Goal: Task Accomplishment & Management: Complete application form

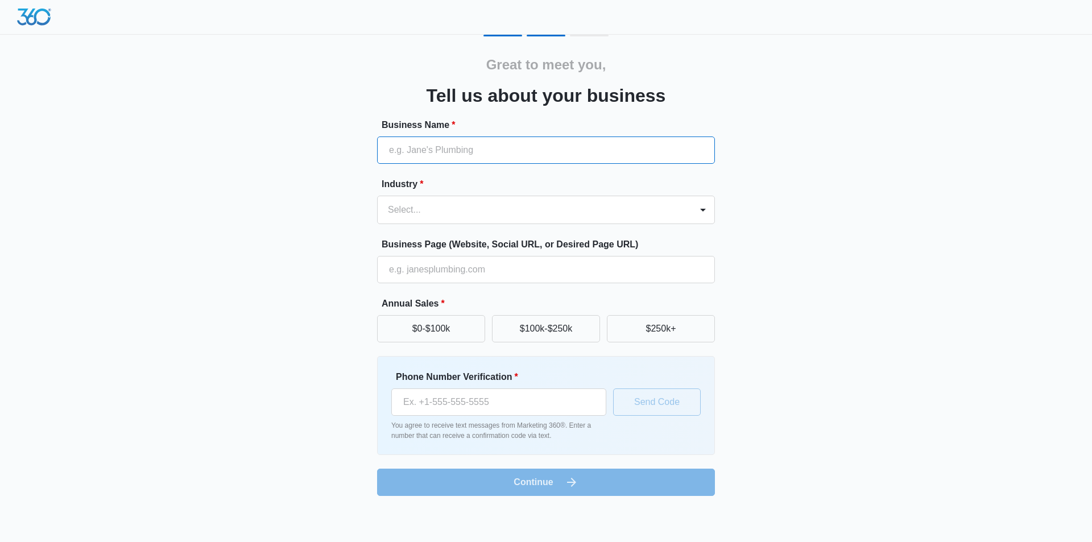
click at [461, 151] on input "Business Name *" at bounding box center [546, 149] width 338 height 27
type input "[PERSON_NAME] [PERSON_NAME]"
type input "[PHONE_NUMBER]"
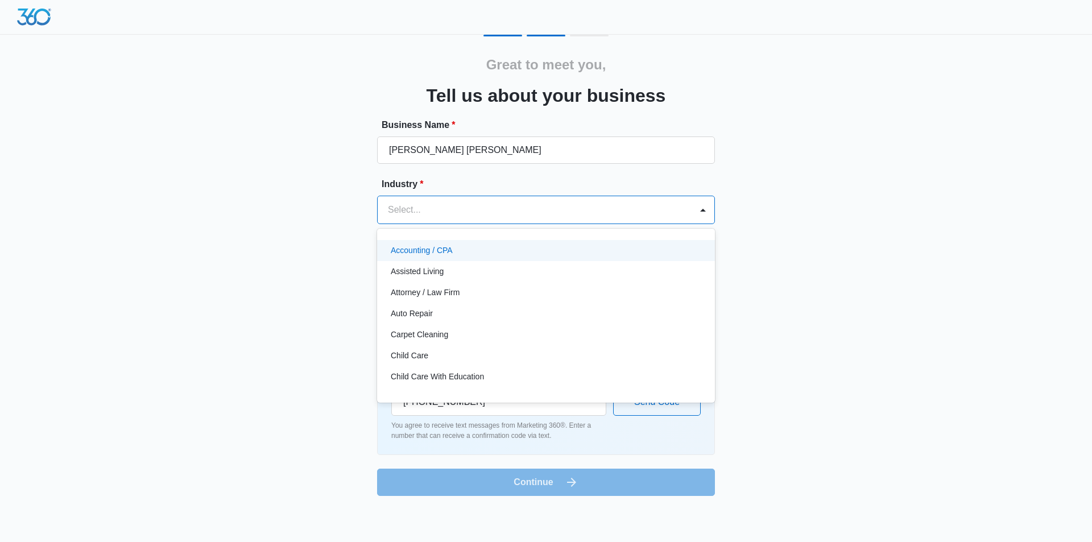
click at [458, 214] on div at bounding box center [532, 210] width 289 height 16
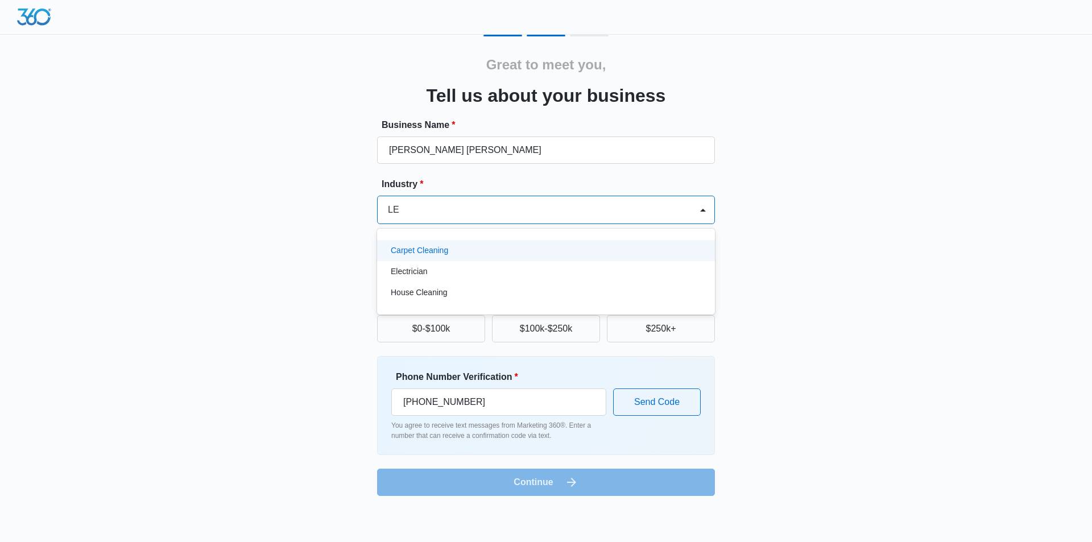
type input "L"
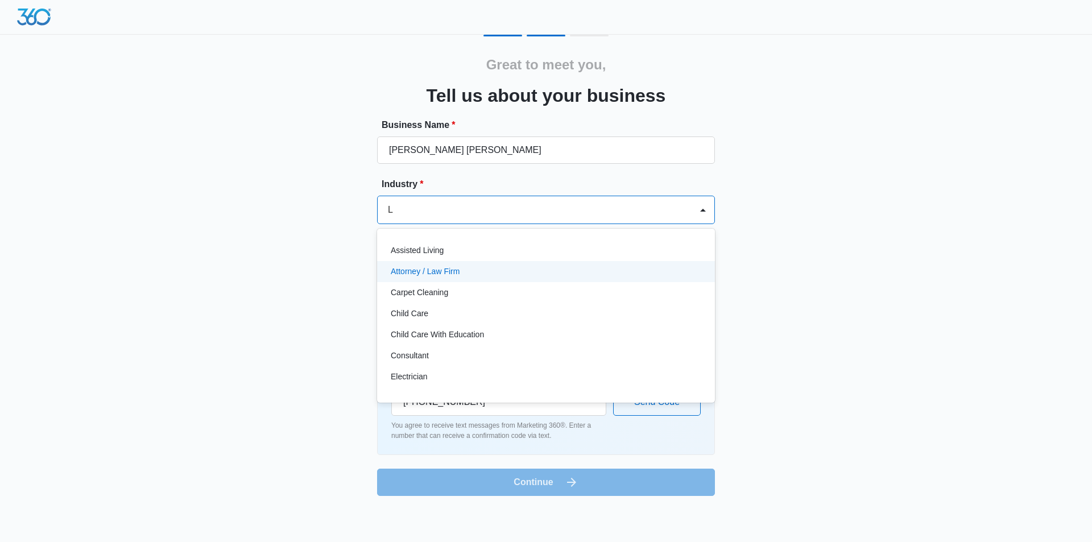
click at [447, 267] on p "Attorney / Law Firm" at bounding box center [425, 272] width 69 height 12
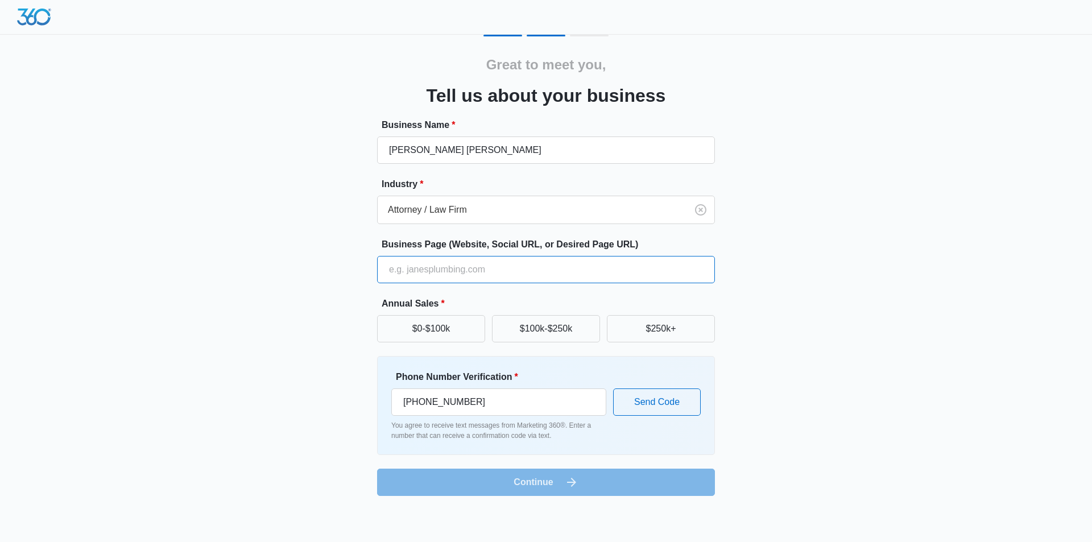
click at [438, 272] on input "Business Page (Website, Social URL, or Desired Page URL)" at bounding box center [546, 269] width 338 height 27
click at [446, 273] on input "Business Page (Website, Social URL, or Desired Page URL)" at bounding box center [546, 269] width 338 height 27
paste input "[URL][DOMAIN_NAME]"
type input "[URL][DOMAIN_NAME]"
click at [573, 336] on button "$100k-$250k" at bounding box center [546, 328] width 108 height 27
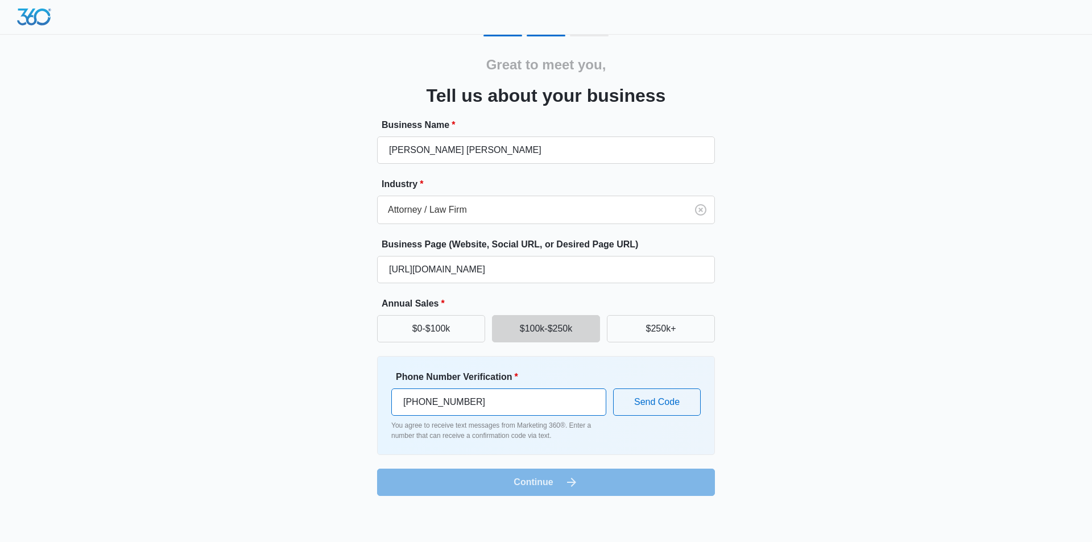
drag, startPoint x: 486, startPoint y: 397, endPoint x: 378, endPoint y: 394, distance: 108.6
click at [378, 394] on div "Phone Number Verification * [PHONE_NUMBER] You agree to receive text messages f…" at bounding box center [546, 405] width 338 height 99
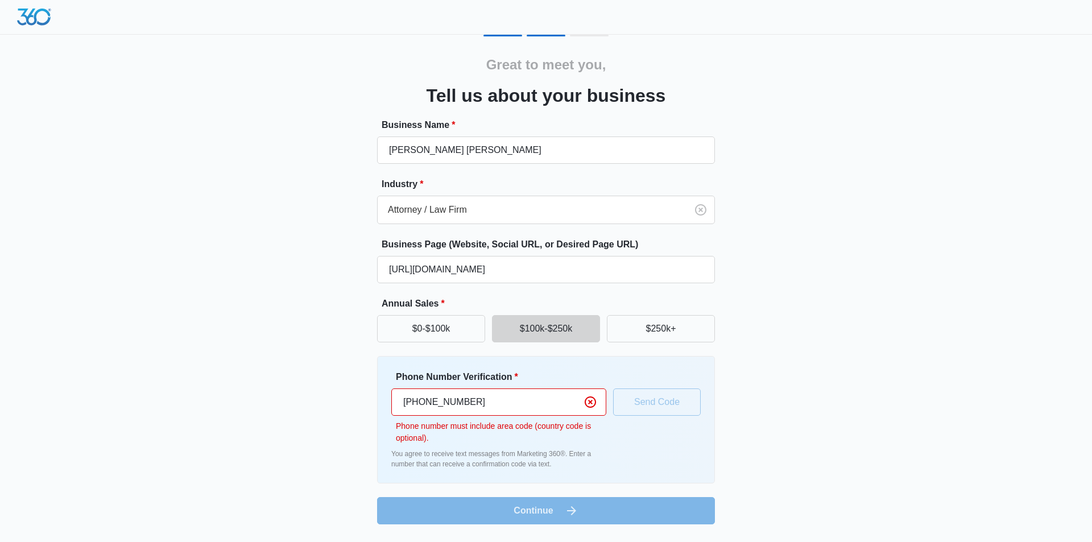
click at [424, 406] on input "[PHONE_NUMBER]" at bounding box center [498, 401] width 215 height 27
click at [443, 404] on input "[PHONE_NUMBER]" at bounding box center [498, 401] width 215 height 27
click at [440, 399] on input "[PHONE_NUMBER]" at bounding box center [498, 401] width 215 height 27
click at [458, 403] on input "[PHONE_NUMBER]" at bounding box center [498, 401] width 215 height 27
type input "[PHONE_NUMBER]"
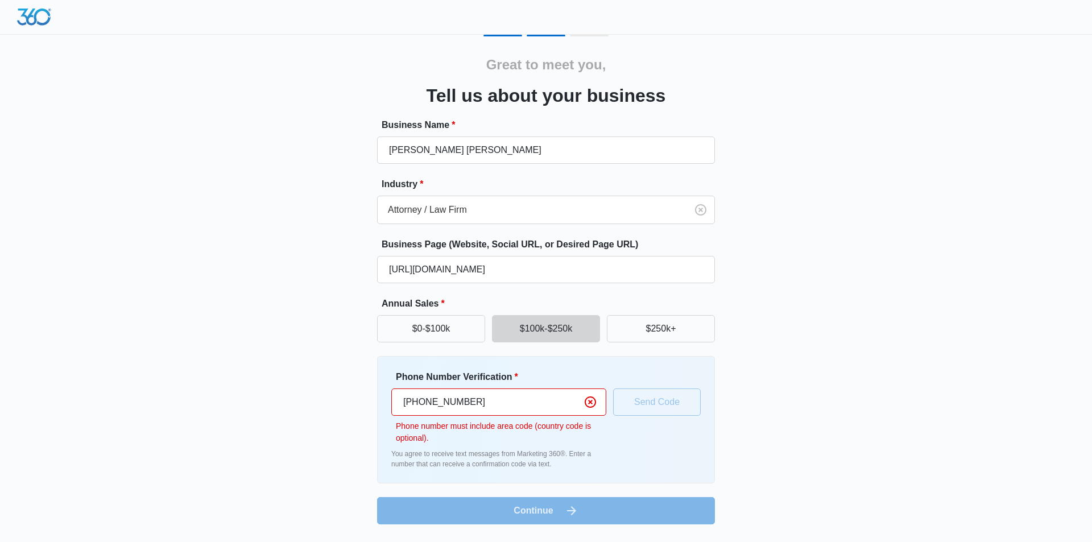
click at [640, 405] on div "Phone Number Verification * [PHONE_NUMBER] Phone number must include area code …" at bounding box center [545, 419] width 309 height 99
click at [546, 465] on p "You agree to receive text messages from Marketing 360®. Enter a number that can…" at bounding box center [498, 459] width 215 height 20
click at [540, 472] on div "Phone Number Verification * [PHONE_NUMBER] Phone number must include area code …" at bounding box center [546, 419] width 338 height 127
click at [429, 411] on input "[PHONE_NUMBER]" at bounding box center [498, 401] width 215 height 27
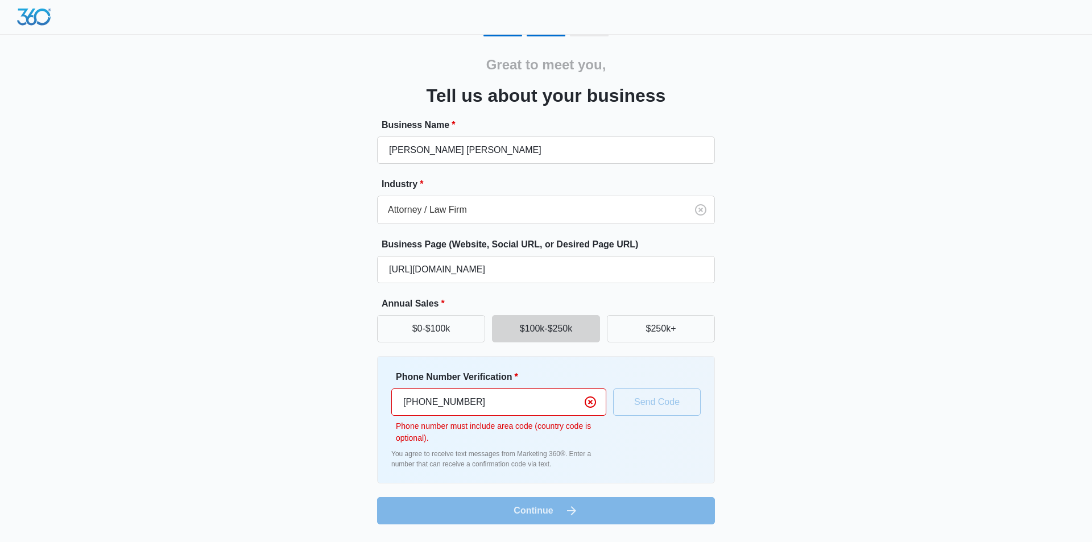
click at [403, 401] on input "[PHONE_NUMBER]" at bounding box center [498, 401] width 215 height 27
click at [472, 405] on input "[PHONE_NUMBER]" at bounding box center [498, 401] width 215 height 27
click at [401, 407] on input "[PHONE_NUMBER]" at bounding box center [498, 401] width 215 height 27
click at [420, 407] on input "[PHONE_NUMBER]" at bounding box center [498, 401] width 215 height 27
drag, startPoint x: 503, startPoint y: 401, endPoint x: 392, endPoint y: 400, distance: 110.9
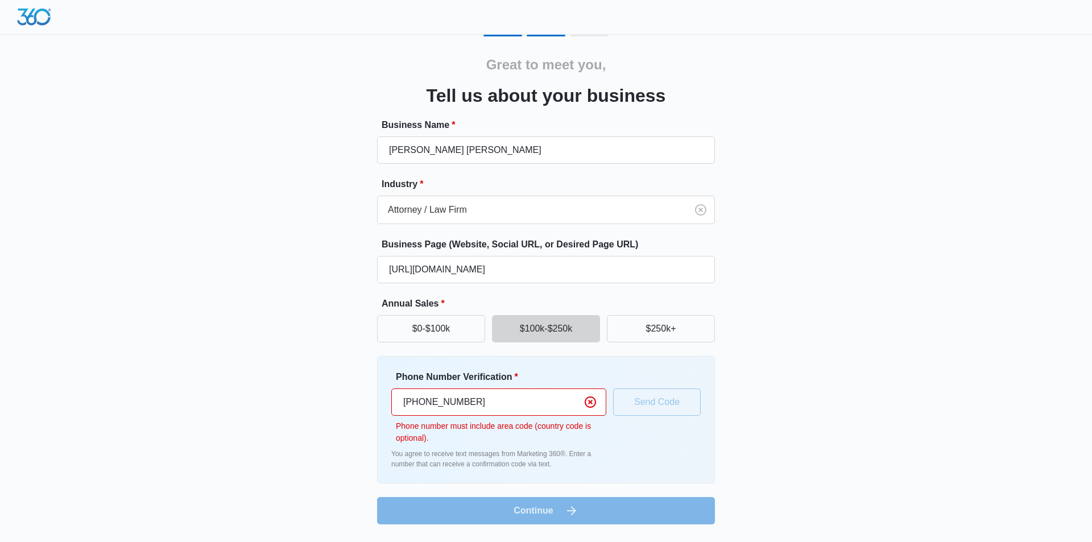
click at [392, 400] on input "[PHONE_NUMBER]" at bounding box center [498, 401] width 215 height 27
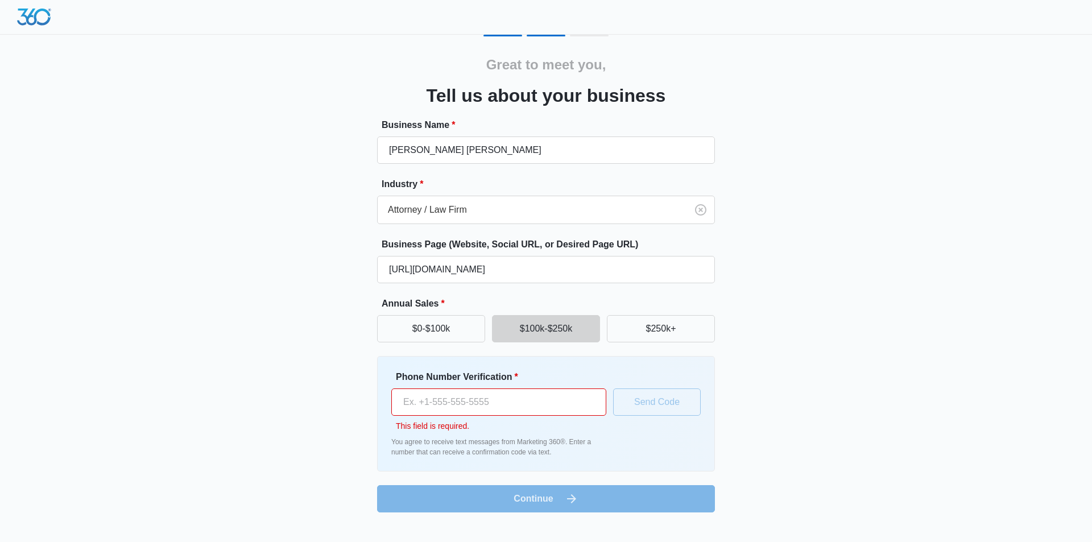
click at [459, 406] on input "Phone Number Verification *" at bounding box center [498, 401] width 215 height 27
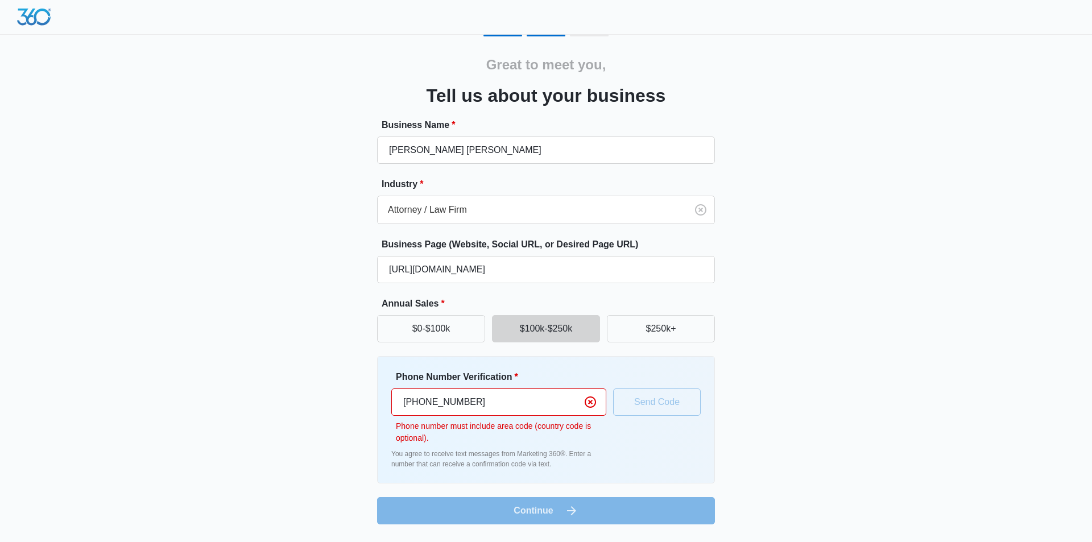
drag, startPoint x: 644, startPoint y: 395, endPoint x: 645, endPoint y: 403, distance: 8.6
click at [644, 395] on div "Phone Number Verification * [PHONE_NUMBER] Phone number must include area code …" at bounding box center [545, 419] width 309 height 99
click at [645, 404] on div "Phone Number Verification * [PHONE_NUMBER] Phone number must include area code …" at bounding box center [545, 419] width 309 height 99
click at [644, 403] on div "Phone Number Verification * [PHONE_NUMBER] Phone number must include area code …" at bounding box center [545, 419] width 309 height 99
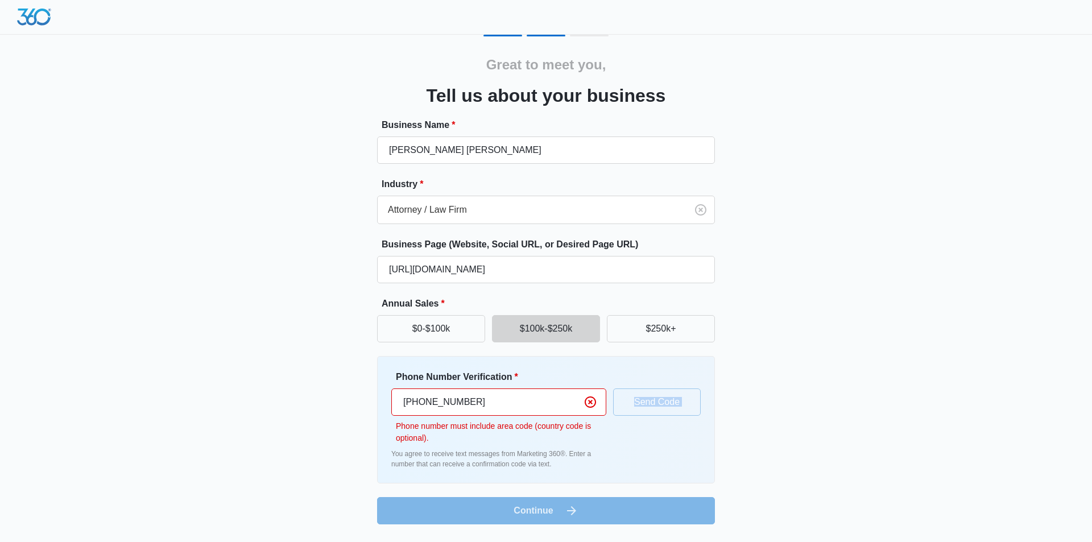
drag, startPoint x: 643, startPoint y: 382, endPoint x: 651, endPoint y: 396, distance: 16.3
click at [645, 383] on div "Phone Number Verification * [PHONE_NUMBER] Phone number must include area code …" at bounding box center [545, 419] width 309 height 99
click at [654, 404] on div "Phone Number Verification * [PHONE_NUMBER] Phone number must include area code …" at bounding box center [545, 419] width 309 height 99
click at [533, 429] on p "Phone number must include area code (country code is optional)." at bounding box center [501, 432] width 210 height 24
drag, startPoint x: 499, startPoint y: 407, endPoint x: 457, endPoint y: 407, distance: 42.1
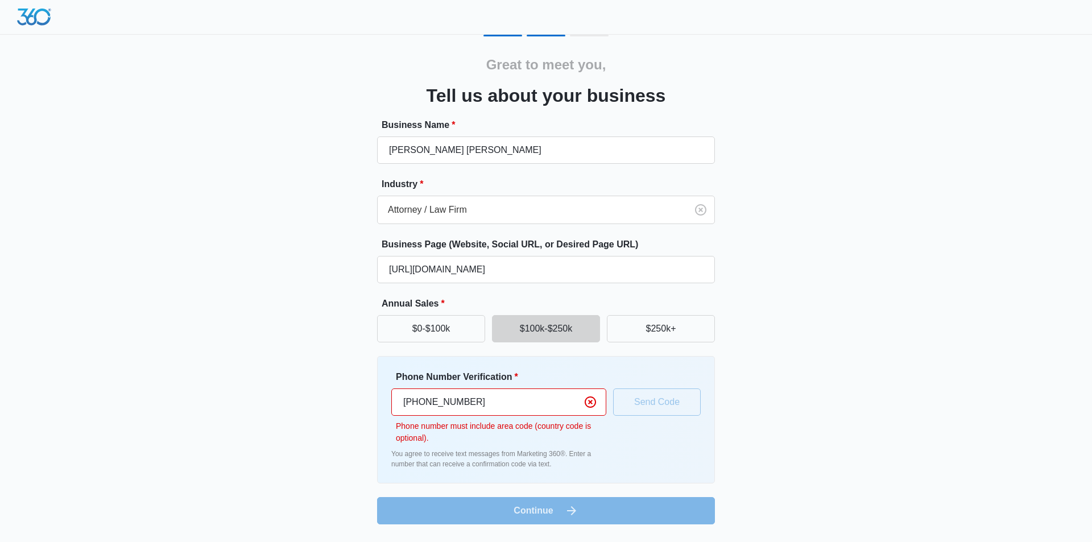
click at [497, 407] on input "[PHONE_NUMBER]" at bounding box center [498, 401] width 215 height 27
click at [413, 407] on input "[PHONE_NUMBER]" at bounding box center [498, 401] width 215 height 27
click at [423, 408] on input "[PHONE_NUMBER]" at bounding box center [498, 401] width 215 height 27
type input "[PHONE_NUMBER]"
click at [416, 397] on input "[PHONE_NUMBER]" at bounding box center [498, 401] width 215 height 27
